Goal: Task Accomplishment & Management: Use online tool/utility

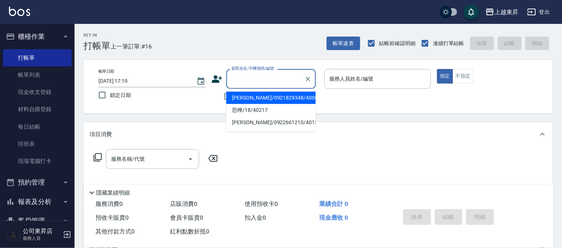
click at [250, 76] on input "顧客姓名/手機號碼/編號" at bounding box center [266, 78] width 72 height 13
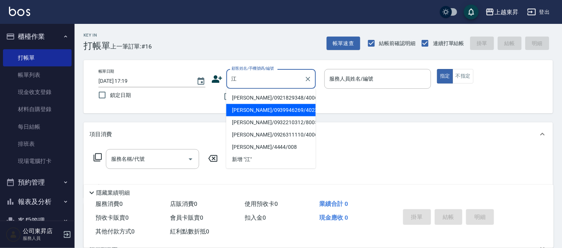
click at [266, 109] on li "[PERSON_NAME]/0939946269/40232" at bounding box center [270, 110] width 89 height 12
type input "[PERSON_NAME]/0939946269/40232"
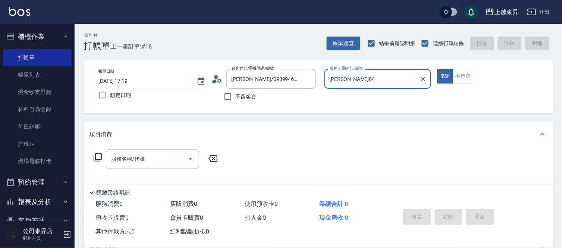
type input "[PERSON_NAME]04"
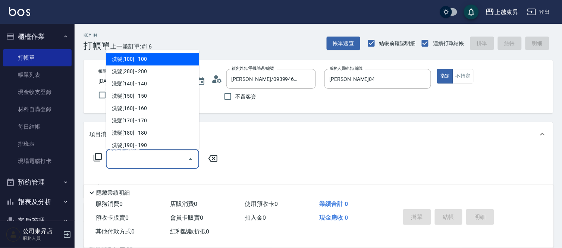
click at [123, 162] on input "服務名稱/代號" at bounding box center [146, 158] width 75 height 13
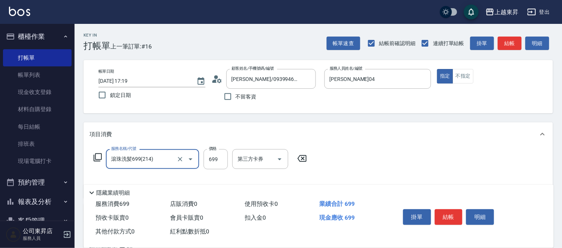
type input "滾珠洗髪699(214)"
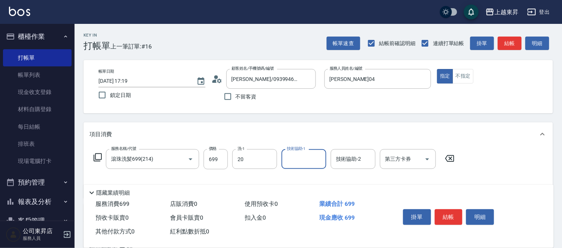
type input "林芯彤-20"
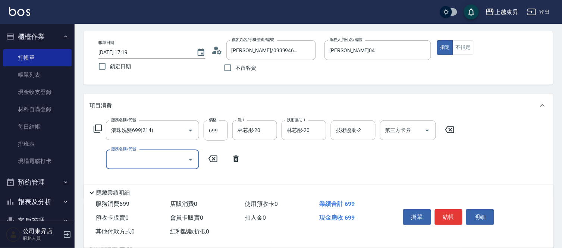
scroll to position [41, 0]
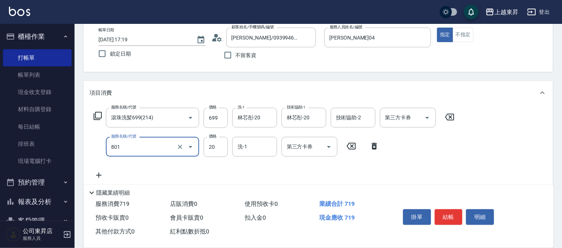
type input "潤絲(801)"
type input "30"
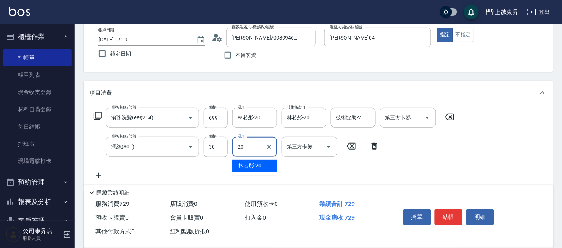
type input "林芯彤-20"
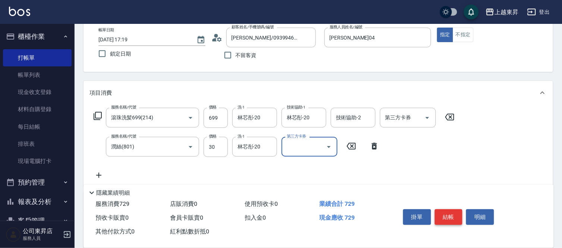
click at [445, 210] on button "結帳" at bounding box center [449, 217] width 28 height 16
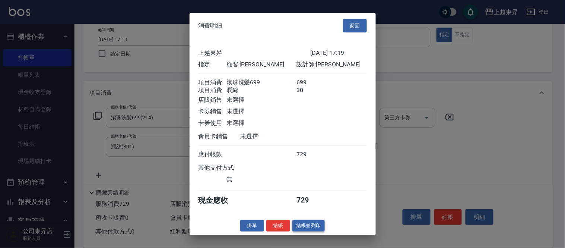
click at [315, 227] on button "結帳並列印" at bounding box center [309, 226] width 32 height 12
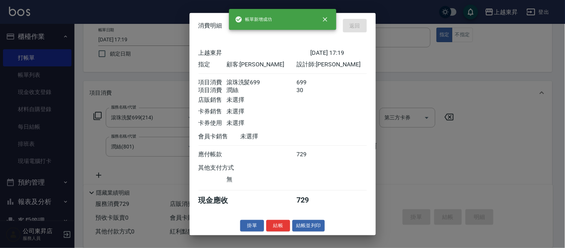
type input "[DATE] 18:33"
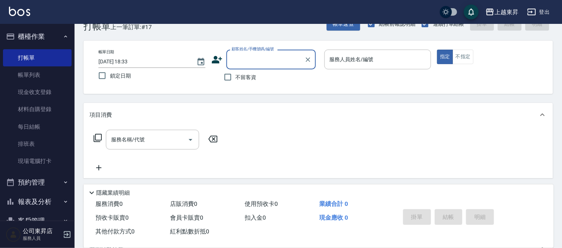
scroll to position [0, 0]
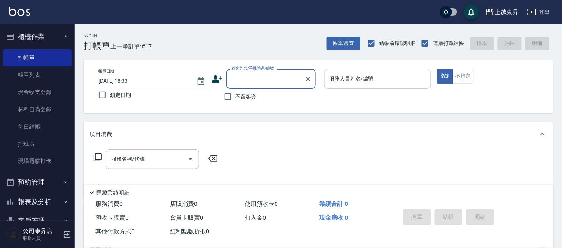
click at [347, 79] on input "服務人員姓名/編號" at bounding box center [378, 78] width 100 height 13
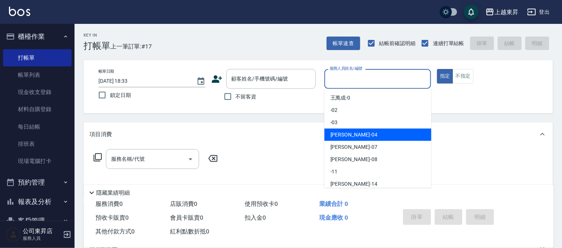
click at [363, 137] on div "[PERSON_NAME]04" at bounding box center [377, 135] width 107 height 12
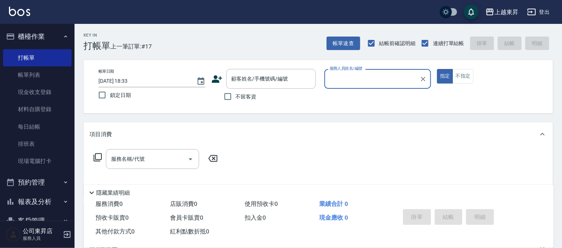
type input "[PERSON_NAME]04"
click at [463, 75] on button "不指定" at bounding box center [462, 76] width 21 height 15
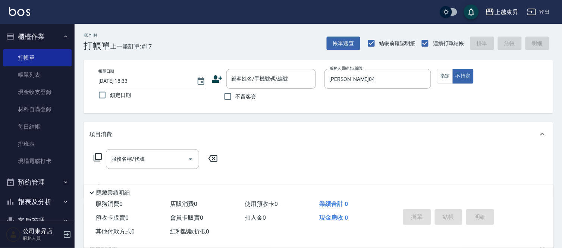
click at [252, 95] on span "不留客資" at bounding box center [246, 97] width 21 height 8
click at [236, 95] on input "不留客資" at bounding box center [228, 97] width 16 height 16
checkbox input "true"
click at [161, 150] on div "服務名稱/代號" at bounding box center [152, 159] width 93 height 20
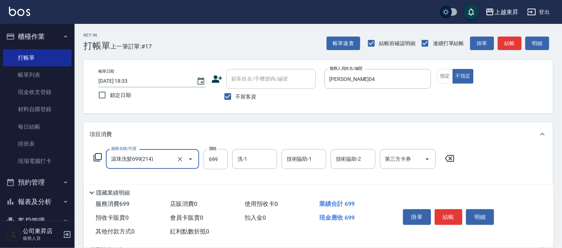
type input "滾珠洗髪699(214)"
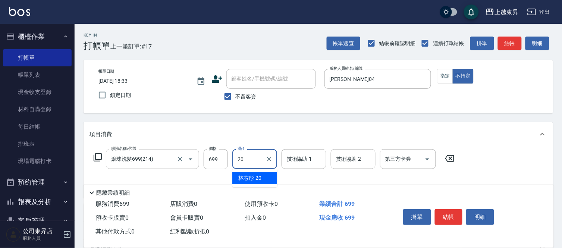
type input "林芯彤-20"
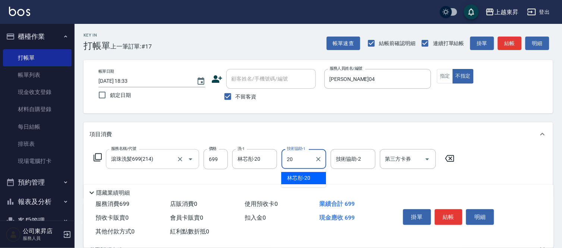
type input "林芯彤-20"
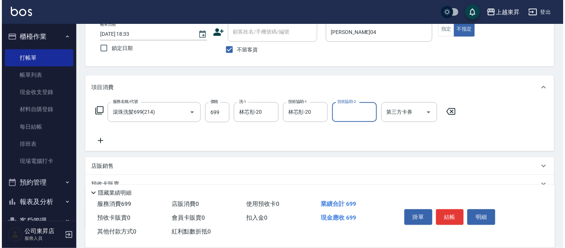
scroll to position [83, 0]
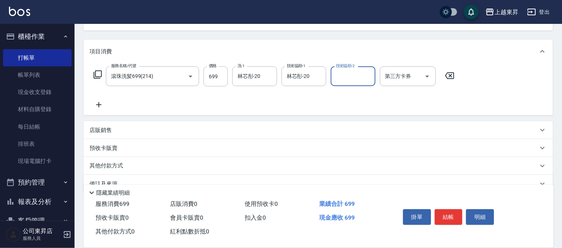
click at [99, 104] on icon at bounding box center [98, 104] width 19 height 9
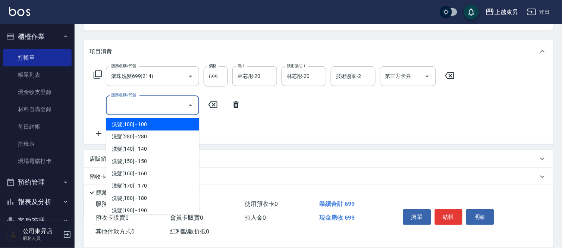
click at [111, 104] on input "服務名稱/代號" at bounding box center [146, 105] width 75 height 13
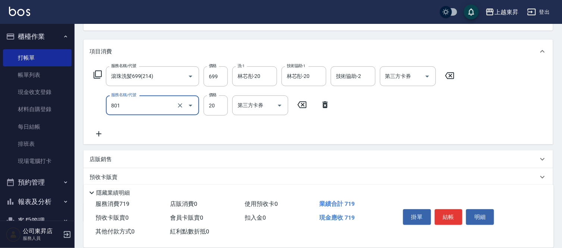
type input "潤絲(801)"
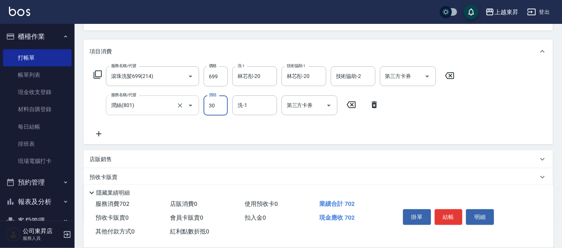
type input "30"
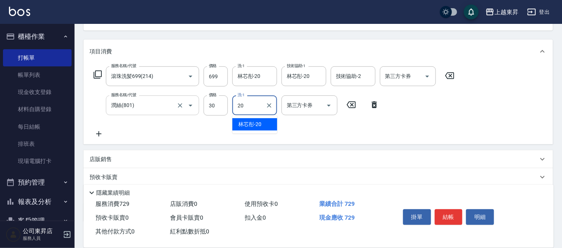
type input "林芯彤-20"
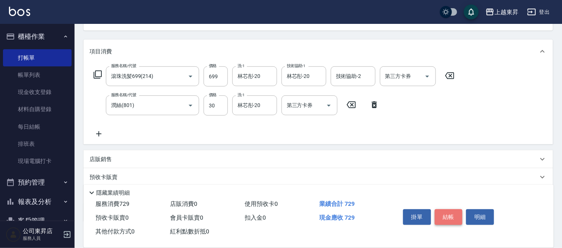
click at [452, 213] on button "結帳" at bounding box center [449, 217] width 28 height 16
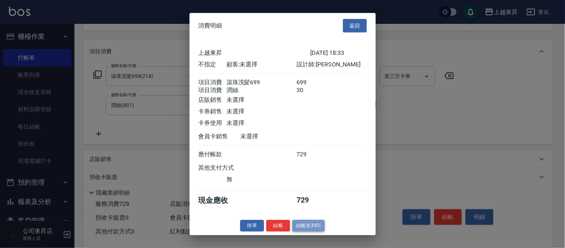
click at [300, 231] on button "結帳並列印" at bounding box center [309, 226] width 32 height 12
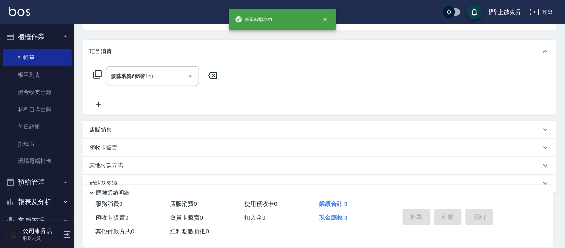
type input "[DATE] 18:34"
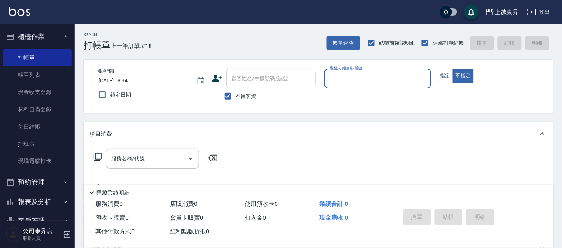
scroll to position [0, 0]
click at [245, 93] on span "不留客資" at bounding box center [246, 97] width 21 height 8
click at [236, 92] on input "不留客資" at bounding box center [228, 97] width 16 height 16
checkbox input "false"
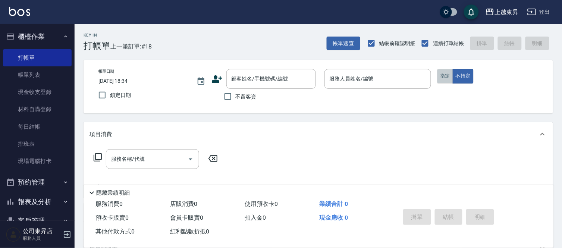
click at [443, 73] on button "指定" at bounding box center [445, 76] width 16 height 15
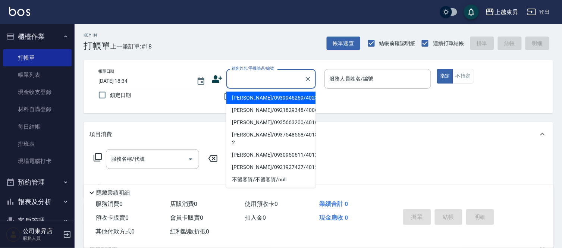
click at [266, 79] on input "顧客姓名/手機號碼/編號" at bounding box center [266, 78] width 72 height 13
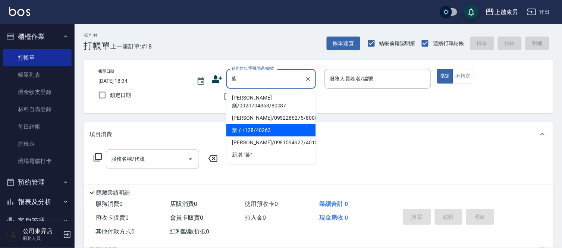
click at [259, 124] on li "葉子/128/40263" at bounding box center [270, 130] width 89 height 12
type input "葉子/128/40263"
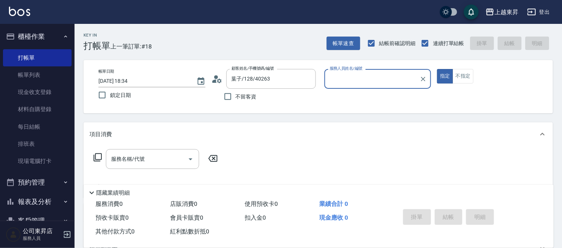
type input "[PERSON_NAME]04"
click at [160, 148] on div "服務名稱/代號 服務名稱/代號" at bounding box center [317, 171] width 469 height 51
click at [168, 159] on input "服務名稱/代號" at bounding box center [146, 158] width 75 height 13
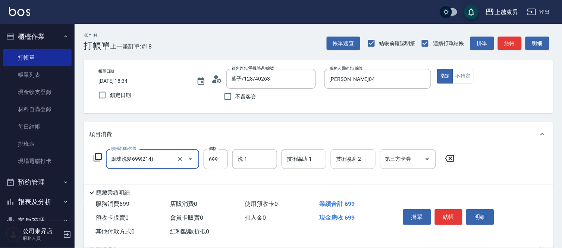
type input "滾珠洗髪699(214)"
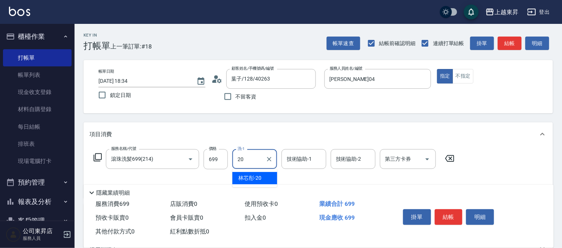
type input "林芯彤-20"
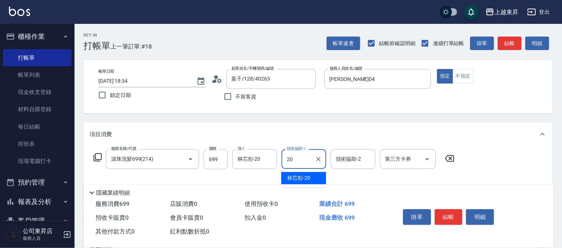
type input "林芯彤-20"
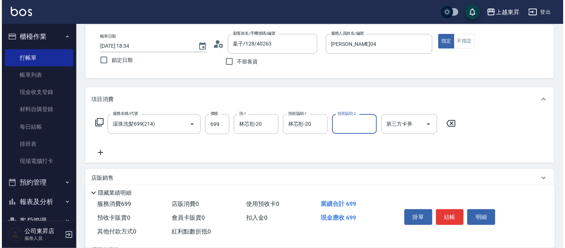
scroll to position [83, 0]
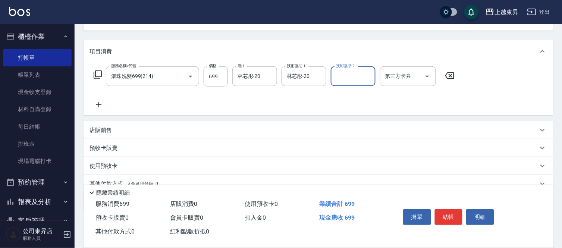
click at [97, 104] on icon at bounding box center [98, 104] width 19 height 9
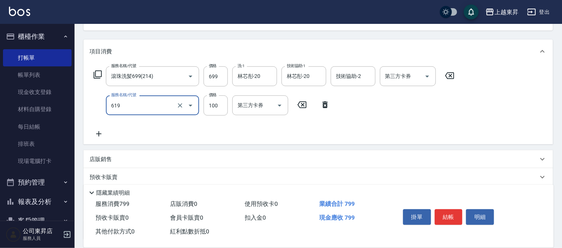
type input "[PERSON_NAME].玻酸.晶膜.水療(619)"
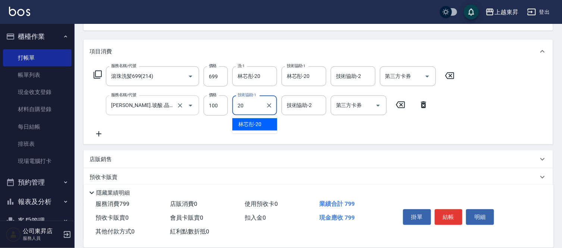
type input "林芯彤-20"
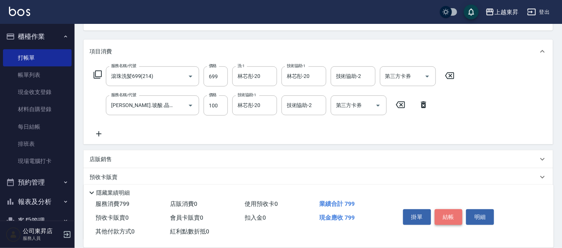
click at [455, 209] on button "結帳" at bounding box center [449, 217] width 28 height 16
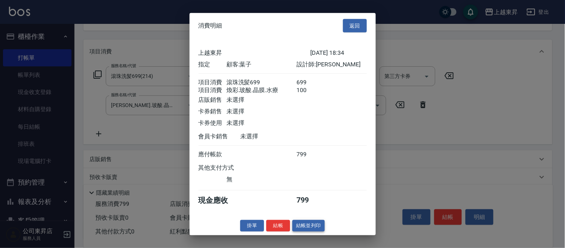
click at [307, 231] on button "結帳並列印" at bounding box center [309, 226] width 32 height 12
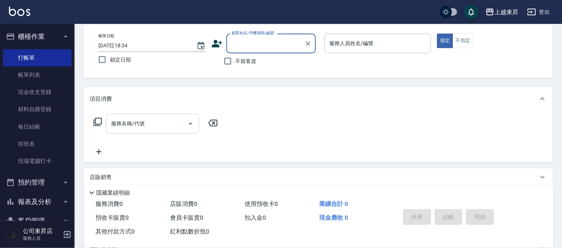
scroll to position [0, 0]
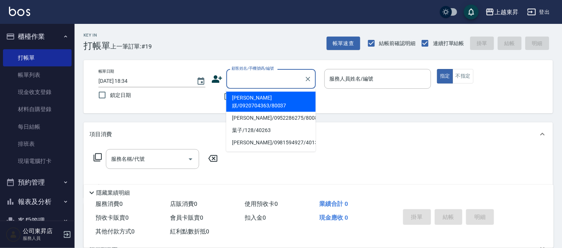
click at [250, 82] on input "顧客姓名/手機號碼/編號" at bounding box center [266, 78] width 72 height 13
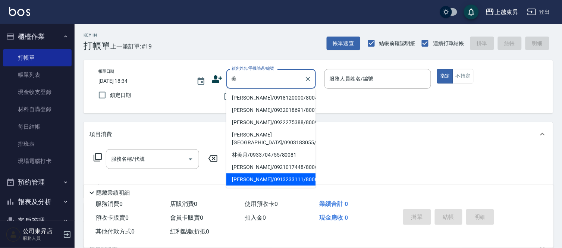
scroll to position [41, 0]
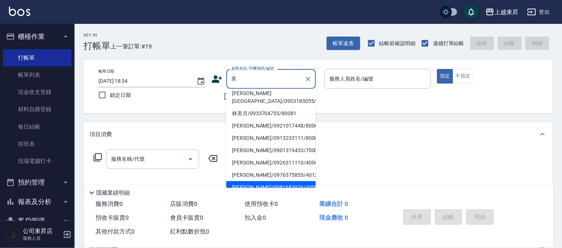
click at [285, 181] on li "[PERSON_NAME]/0981683976/40016" at bounding box center [270, 187] width 89 height 12
type input "[PERSON_NAME]/0981683976/40016"
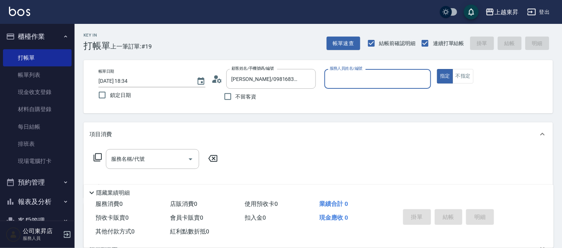
type input "[PERSON_NAME]04"
click at [166, 158] on input "服務名稱/代號" at bounding box center [146, 158] width 75 height 13
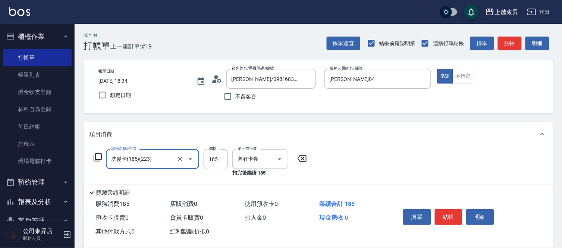
type input "洗髮卡(185)(223)"
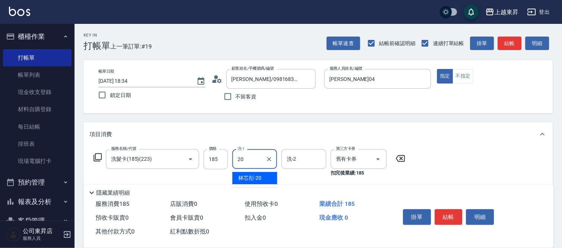
type input "2"
type input "[PERSON_NAME]-22"
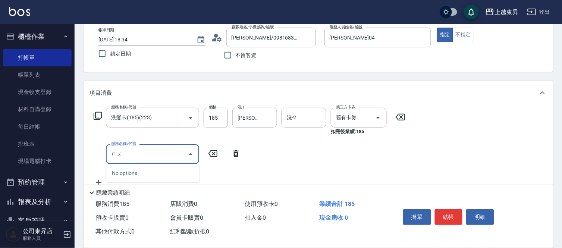
type input "虎"
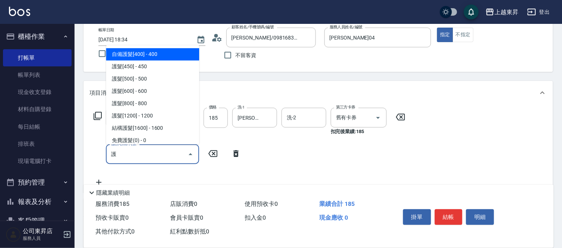
drag, startPoint x: 165, startPoint y: 54, endPoint x: 244, endPoint y: 179, distance: 147.7
click at [165, 54] on span "自備護髮[400] - 400" at bounding box center [152, 54] width 93 height 12
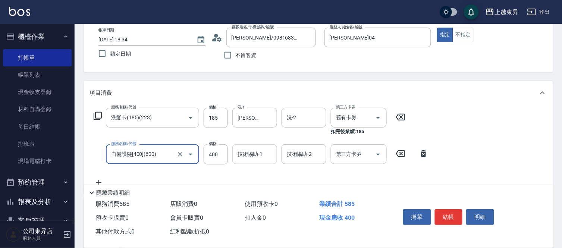
type input "自備護髮[400](600)"
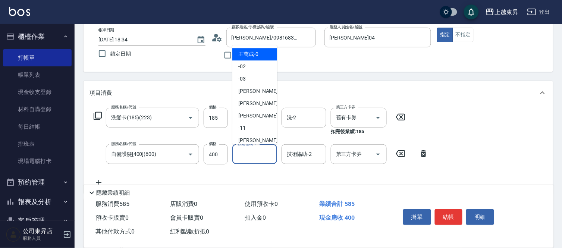
click at [250, 156] on input "技術協助-1" at bounding box center [255, 154] width 38 height 13
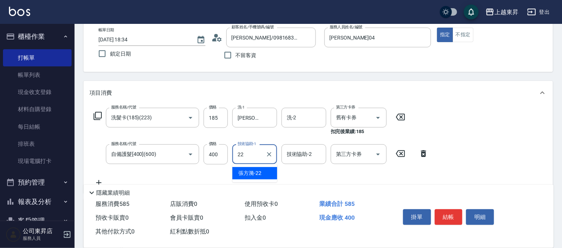
click at [259, 176] on span "[PERSON_NAME]-22" at bounding box center [249, 173] width 23 height 8
type input "[PERSON_NAME]-22"
click at [446, 217] on button "結帳" at bounding box center [449, 217] width 28 height 16
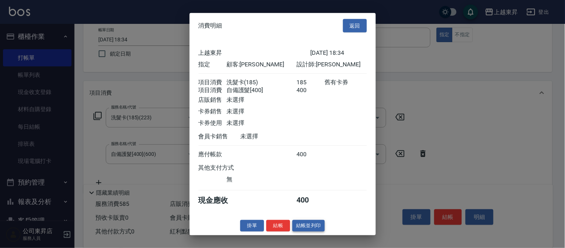
click at [312, 231] on button "結帳並列印" at bounding box center [309, 226] width 32 height 12
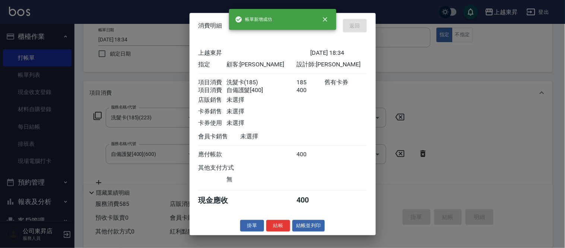
type input "[DATE] 18:35"
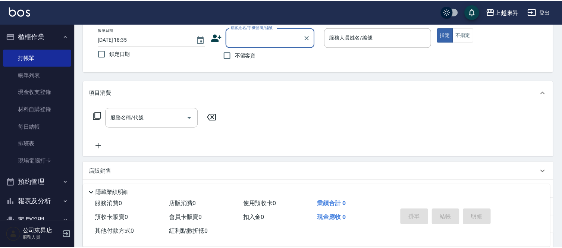
scroll to position [0, 0]
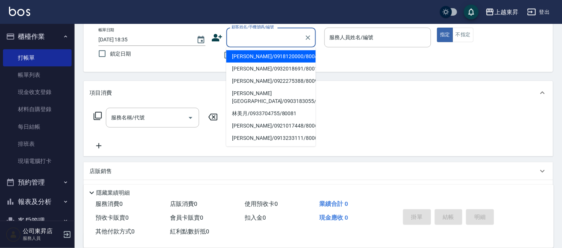
click at [251, 41] on input "顧客姓名/手機號碼/編號" at bounding box center [266, 37] width 72 height 13
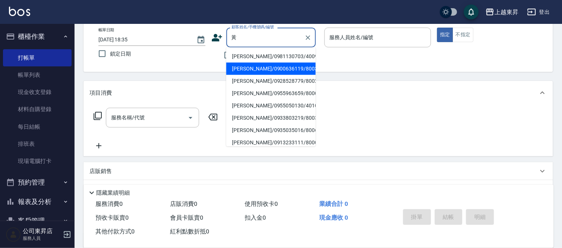
click at [259, 68] on li "[PERSON_NAME]/0900636119/80032" at bounding box center [270, 69] width 89 height 12
type input "[PERSON_NAME]/0900636119/80032"
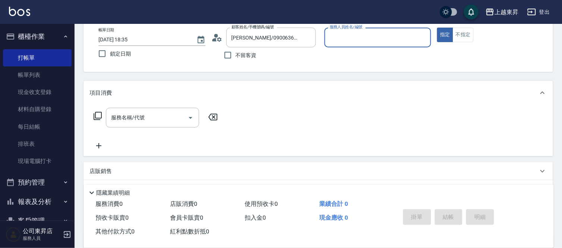
type input "[PERSON_NAME]-08"
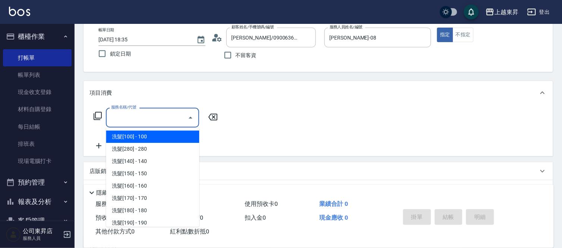
click at [160, 117] on input "服務名稱/代號" at bounding box center [146, 117] width 75 height 13
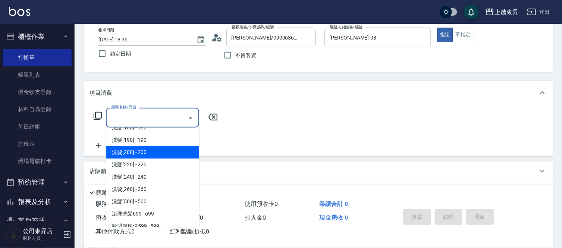
scroll to position [124, 0]
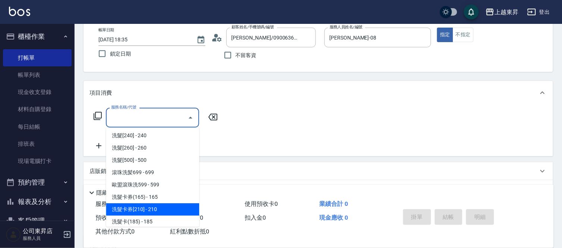
click at [161, 210] on span "洗髮卡券[210] - 210" at bounding box center [152, 209] width 93 height 12
type input "洗髮卡券[210](222)"
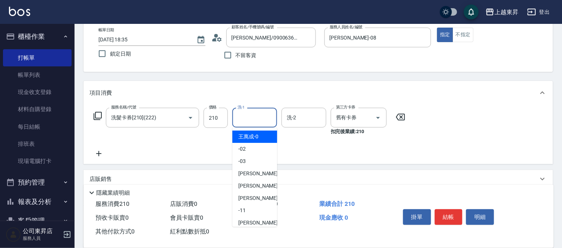
click at [247, 116] on input "洗-1" at bounding box center [255, 117] width 38 height 13
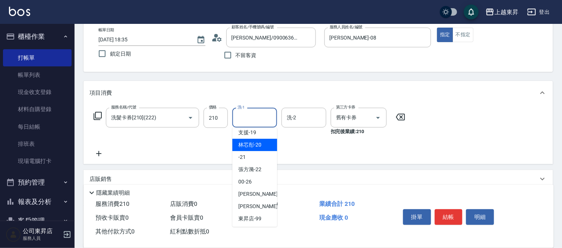
scroll to position [116, 0]
click at [255, 169] on span "[PERSON_NAME]-22" at bounding box center [249, 169] width 23 height 8
type input "[PERSON_NAME]-22"
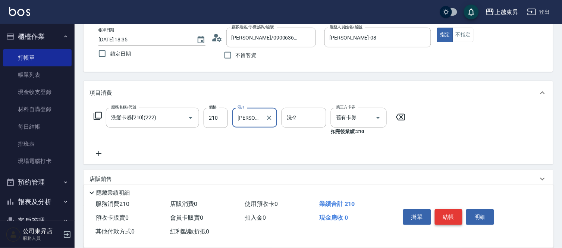
click at [453, 213] on button "結帳" at bounding box center [449, 217] width 28 height 16
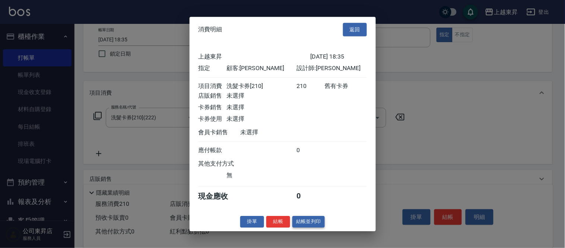
click at [307, 226] on button "結帳並列印" at bounding box center [309, 222] width 32 height 12
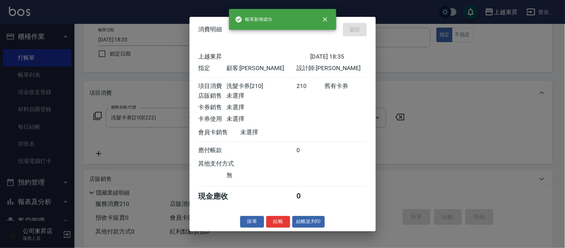
type input "[DATE] 18:54"
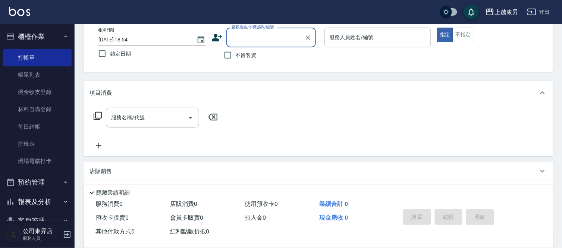
click at [239, 33] on input "顧客姓名/手機號碼/編號" at bounding box center [266, 37] width 72 height 13
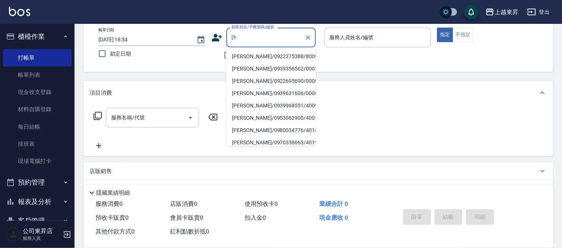
click at [241, 54] on li "[PERSON_NAME]/0922275388/80099" at bounding box center [270, 56] width 89 height 12
type input "[PERSON_NAME]/0922275388/80099"
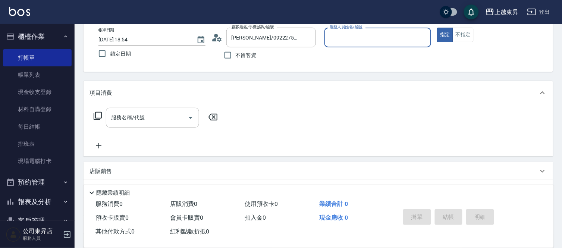
type input "[PERSON_NAME]-08"
click at [165, 115] on input "服務名稱/代號" at bounding box center [146, 117] width 75 height 13
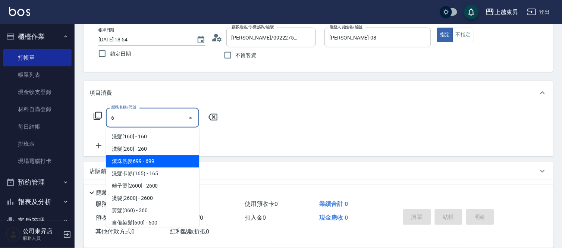
click at [144, 163] on span "滾珠洗髪699 - 699" at bounding box center [152, 161] width 93 height 12
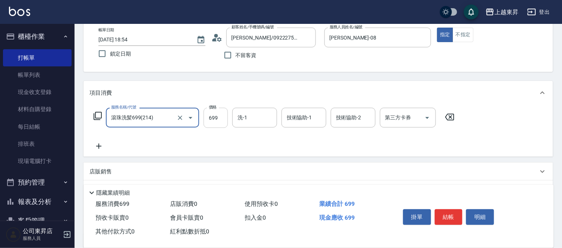
type input "滾珠洗髪699(214)"
click at [220, 121] on input "699" at bounding box center [215, 118] width 24 height 20
type input "700"
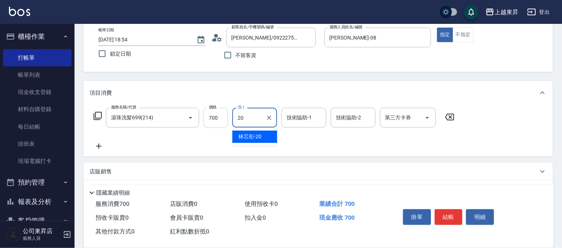
type input "林芯彤-20"
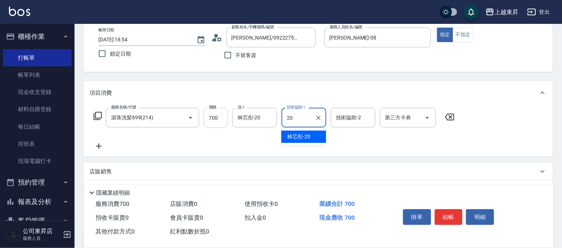
type input "林芯彤-20"
click at [98, 143] on icon at bounding box center [98, 146] width 19 height 9
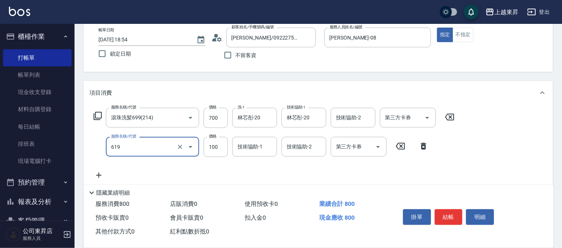
type input "[PERSON_NAME].玻酸.晶膜.水療(619)"
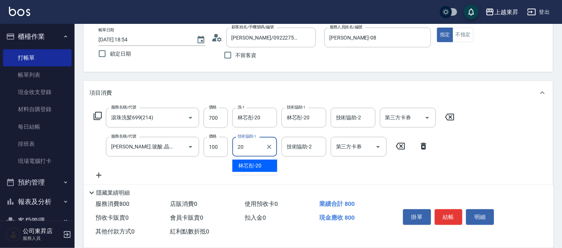
type input "林芯彤-20"
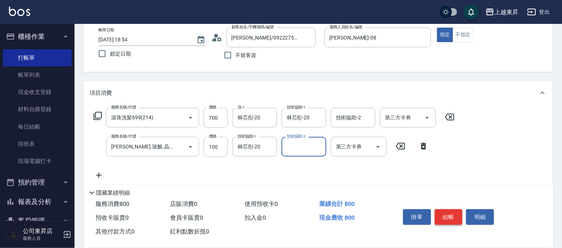
click at [452, 213] on button "結帳" at bounding box center [449, 217] width 28 height 16
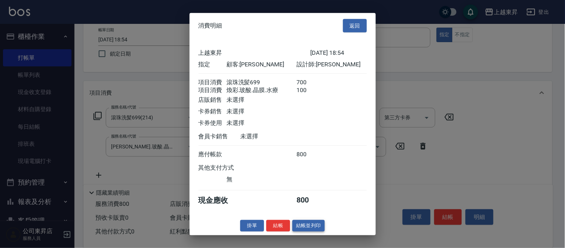
click at [315, 230] on button "結帳並列印" at bounding box center [309, 226] width 32 height 12
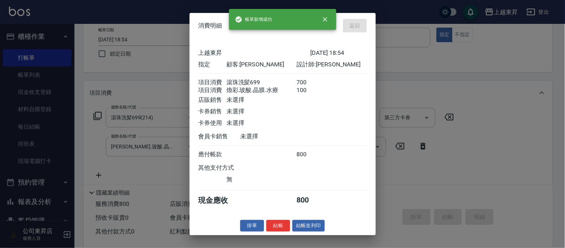
type input "[DATE] 18:55"
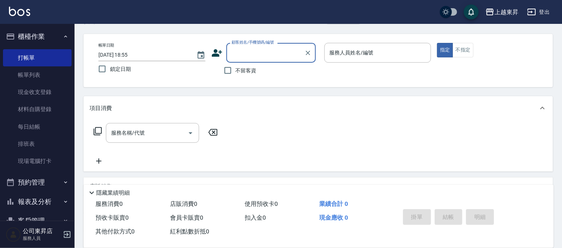
scroll to position [0, 0]
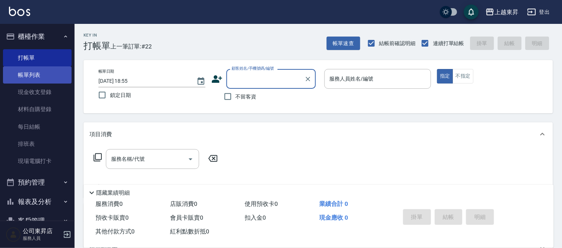
click at [34, 75] on link "帳單列表" at bounding box center [37, 74] width 69 height 17
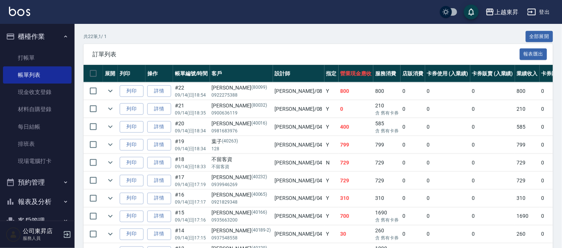
scroll to position [124, 0]
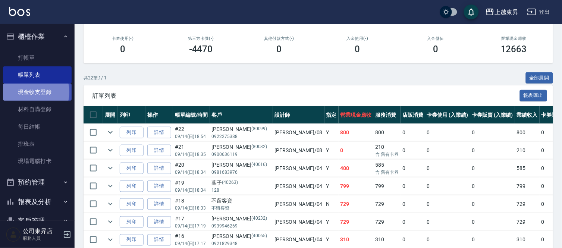
click at [30, 92] on link "現金收支登錄" at bounding box center [37, 91] width 69 height 17
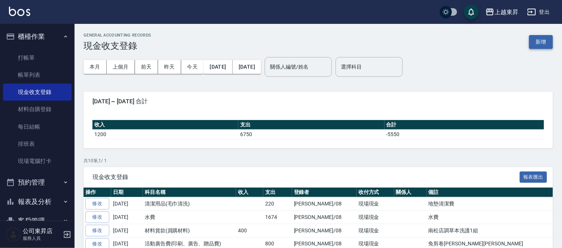
click at [547, 39] on button "新增" at bounding box center [541, 42] width 24 height 14
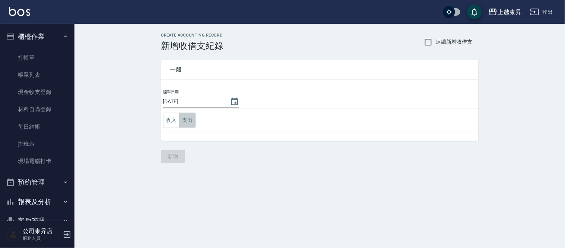
click at [187, 122] on button "支出" at bounding box center [187, 120] width 17 height 15
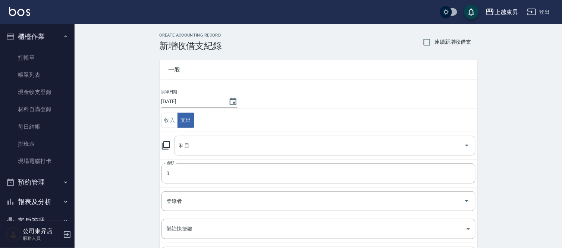
click at [186, 144] on input "科目" at bounding box center [318, 145] width 283 height 13
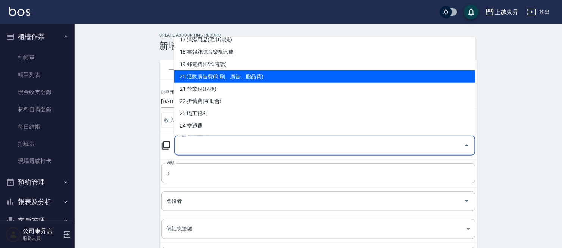
scroll to position [207, 0]
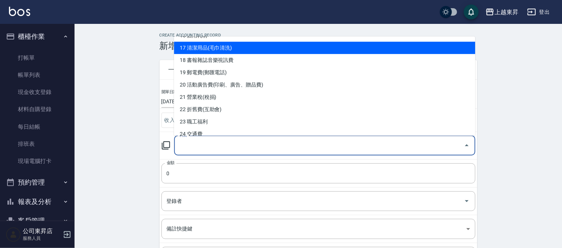
click at [226, 50] on li "17 清潔用品(毛巾清洗)" at bounding box center [324, 48] width 301 height 12
type input "17 清潔用品(毛巾清洗)"
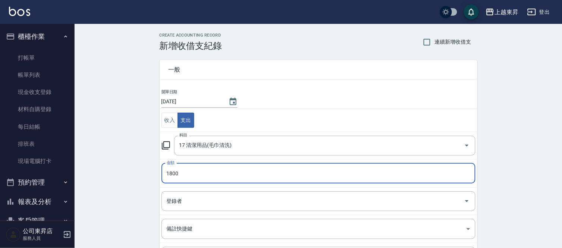
type input "1800"
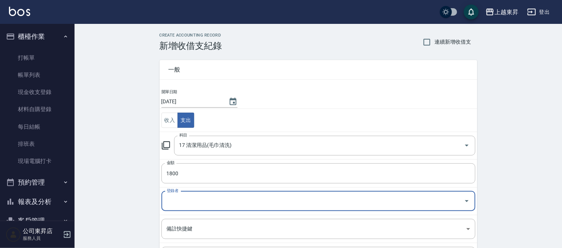
click at [177, 202] on input "登錄者" at bounding box center [313, 201] width 296 height 13
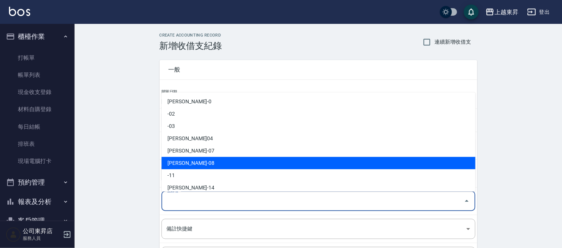
click at [185, 162] on li "[PERSON_NAME]-08" at bounding box center [318, 163] width 314 height 12
type input "[PERSON_NAME]-08"
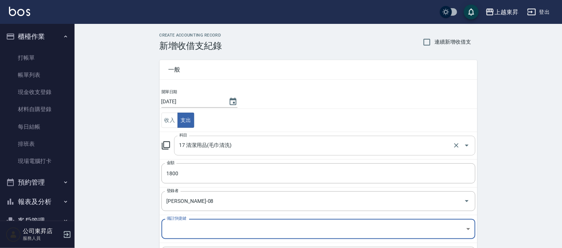
scroll to position [81, 0]
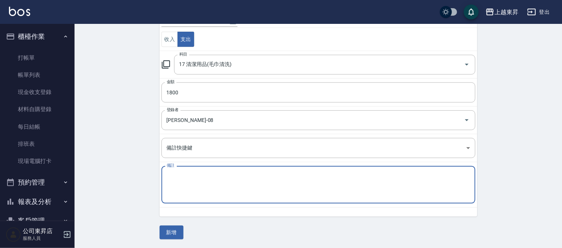
click at [169, 182] on textarea "備註" at bounding box center [318, 184] width 303 height 25
type textarea "市場清潔費"
click at [180, 233] on button "新增" at bounding box center [172, 232] width 24 height 14
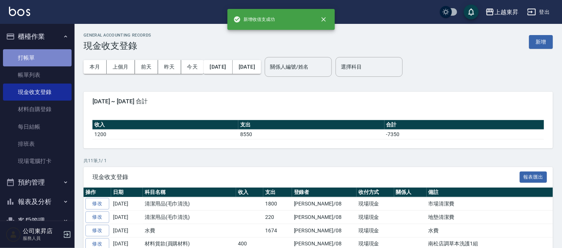
click at [38, 50] on link "打帳單" at bounding box center [37, 57] width 69 height 17
